Goal: Find specific page/section: Find specific page/section

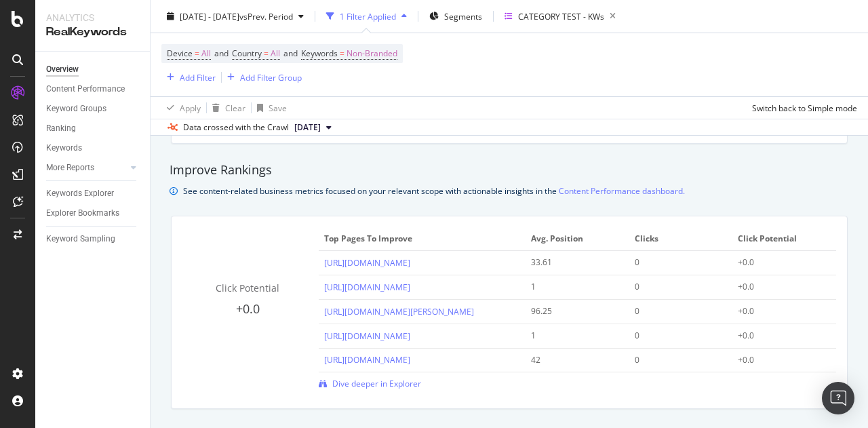
scroll to position [871, 0]
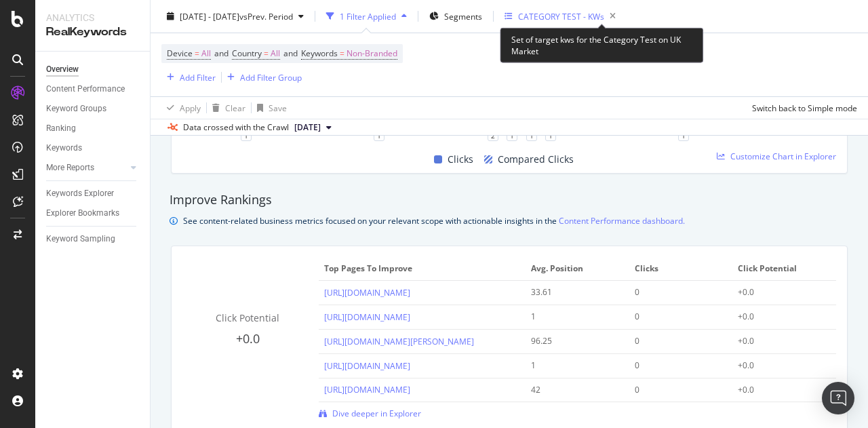
click at [601, 16] on div "CATEGORY TEST - KWs" at bounding box center [561, 16] width 86 height 12
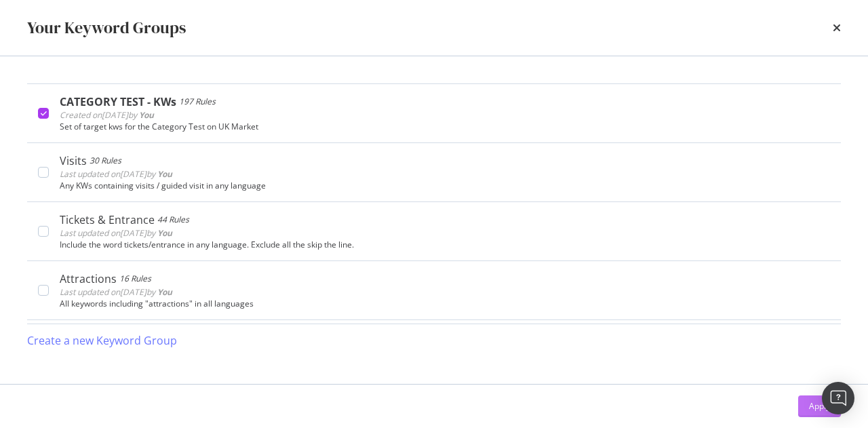
click at [804, 410] on button "Apply" at bounding box center [819, 406] width 43 height 22
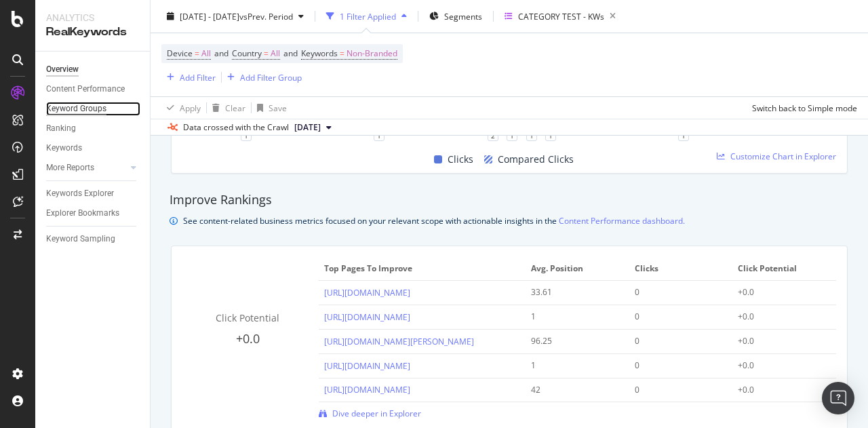
click at [90, 109] on div "Keyword Groups" at bounding box center [76, 109] width 60 height 14
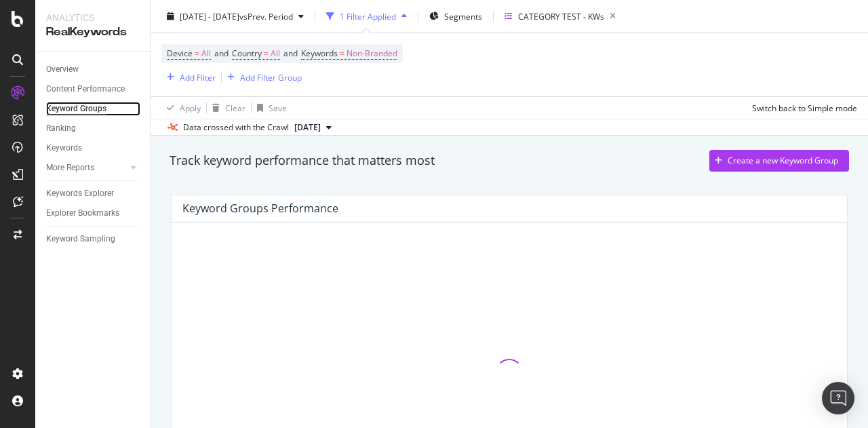
scroll to position [96, 0]
